Goal: Information Seeking & Learning: Learn about a topic

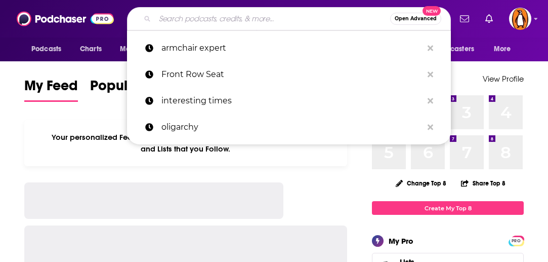
click at [268, 22] on input "Search podcasts, credits, & more..." at bounding box center [272, 19] width 235 height 16
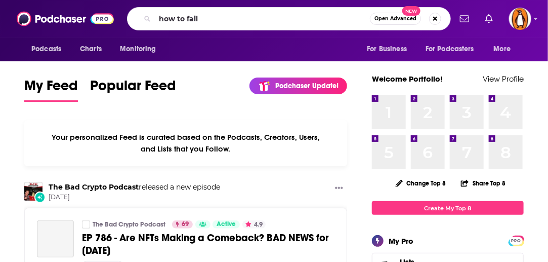
type input "how to fail"
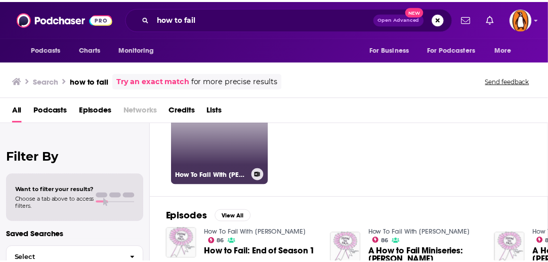
scroll to position [67, 0]
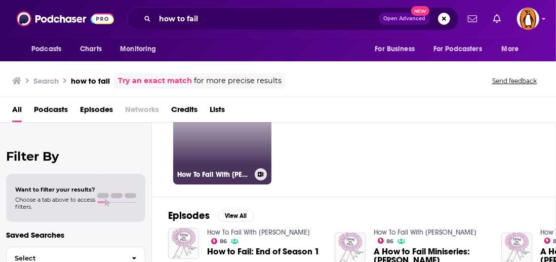
click at [227, 161] on link "86 How To Fail With [PERSON_NAME]" at bounding box center [222, 135] width 98 height 98
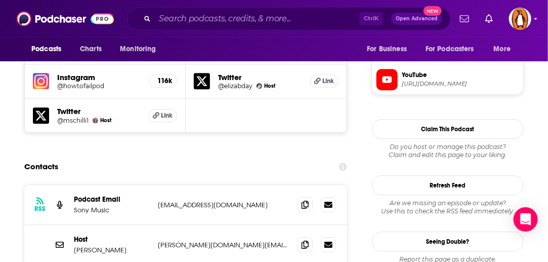
scroll to position [914, 0]
click at [305, 240] on icon at bounding box center [305, 244] width 7 height 8
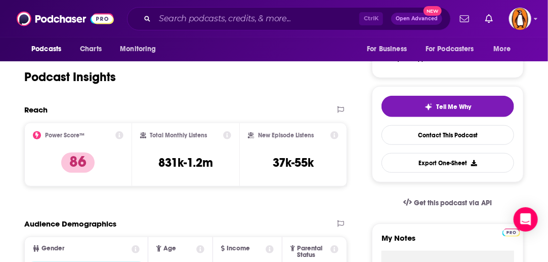
scroll to position [185, 0]
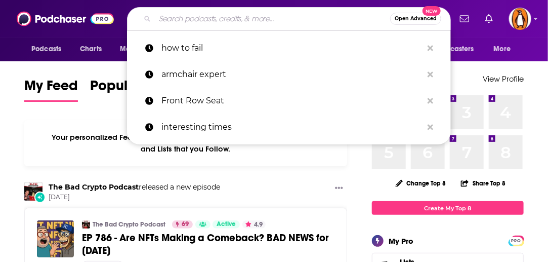
click at [229, 22] on input "Search podcasts, credits, & more..." at bounding box center [272, 19] width 235 height 16
paste input "48. Jesus & Jollof"
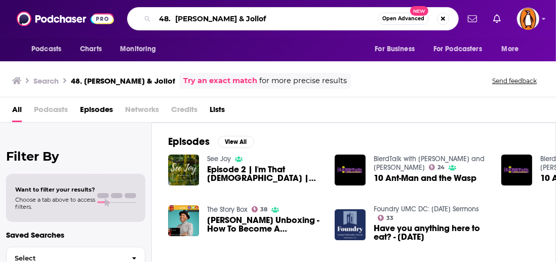
drag, startPoint x: 175, startPoint y: 18, endPoint x: 133, endPoint y: 20, distance: 42.1
click at [133, 20] on div "48. Jesus & Jollof Open Advanced New" at bounding box center [293, 18] width 332 height 23
type input "Jesus & Jollof"
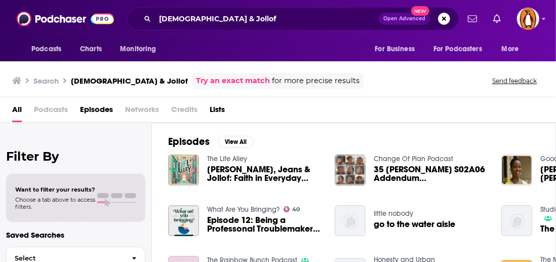
click at [221, 173] on span "Jesus, Jeans & Jollof: Faith in Everyday Things -Colossians 3:17 ✨ Ecclesiastes…" at bounding box center [264, 173] width 115 height 17
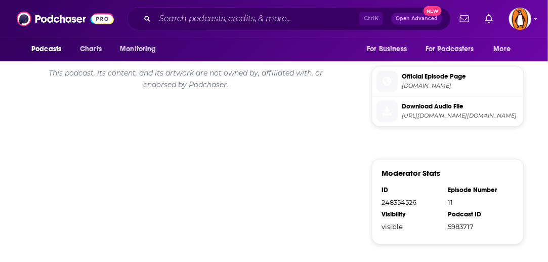
scroll to position [578, 0]
